Goal: Find specific page/section: Locate a particular part of the current website

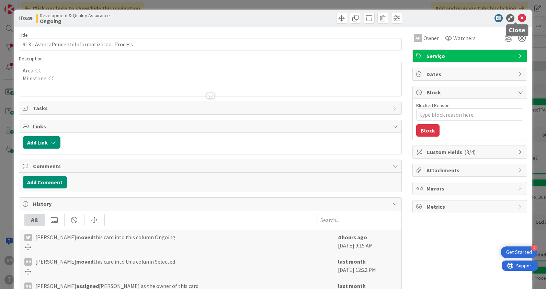
click at [518, 15] on icon at bounding box center [522, 18] width 8 height 8
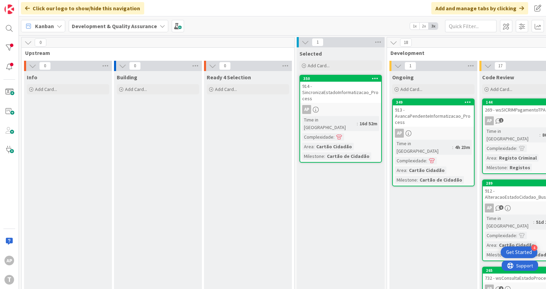
click at [428, 118] on div "913 - AvancaPendenteInformatizacao_Process" at bounding box center [433, 115] width 81 height 21
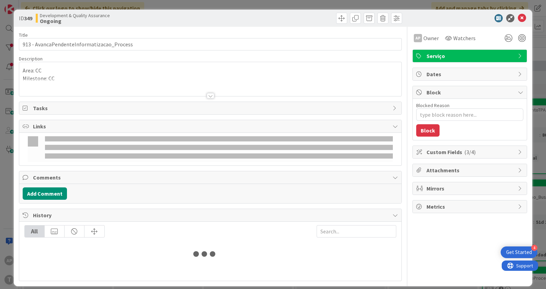
type textarea "x"
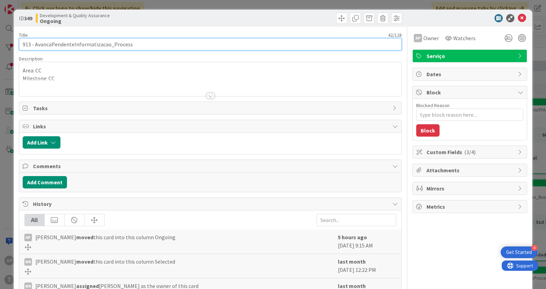
drag, startPoint x: 139, startPoint y: 45, endPoint x: 5, endPoint y: 45, distance: 133.9
click at [5, 45] on div "ID 349 Development & Quality Assurance Ongoing Title 42 / 128 913 - AvancaPende…" at bounding box center [273, 144] width 546 height 289
click at [56, 49] on input "913 - AvancaPendenteInformatizacao_Process" at bounding box center [210, 44] width 383 height 12
drag, startPoint x: 35, startPoint y: 44, endPoint x: 105, endPoint y: 42, distance: 70.4
click at [105, 42] on input "913 - AvancaPendenteInformatizacao_Process" at bounding box center [210, 44] width 383 height 12
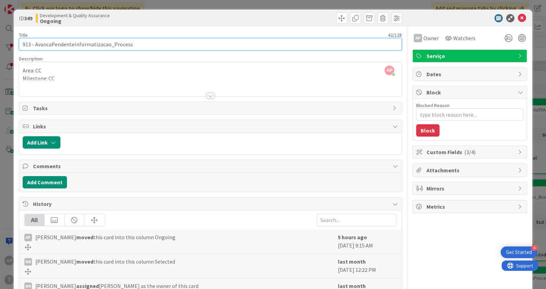
click at [91, 42] on input "913 - AvancaPendenteInformatizacao_Process" at bounding box center [210, 44] width 383 height 12
drag, startPoint x: 107, startPoint y: 44, endPoint x: 35, endPoint y: 44, distance: 72.1
click at [35, 44] on input "913 - AvancaPendenteInformatizacao_Process" at bounding box center [210, 44] width 383 height 12
